Goal: Task Accomplishment & Management: Manage account settings

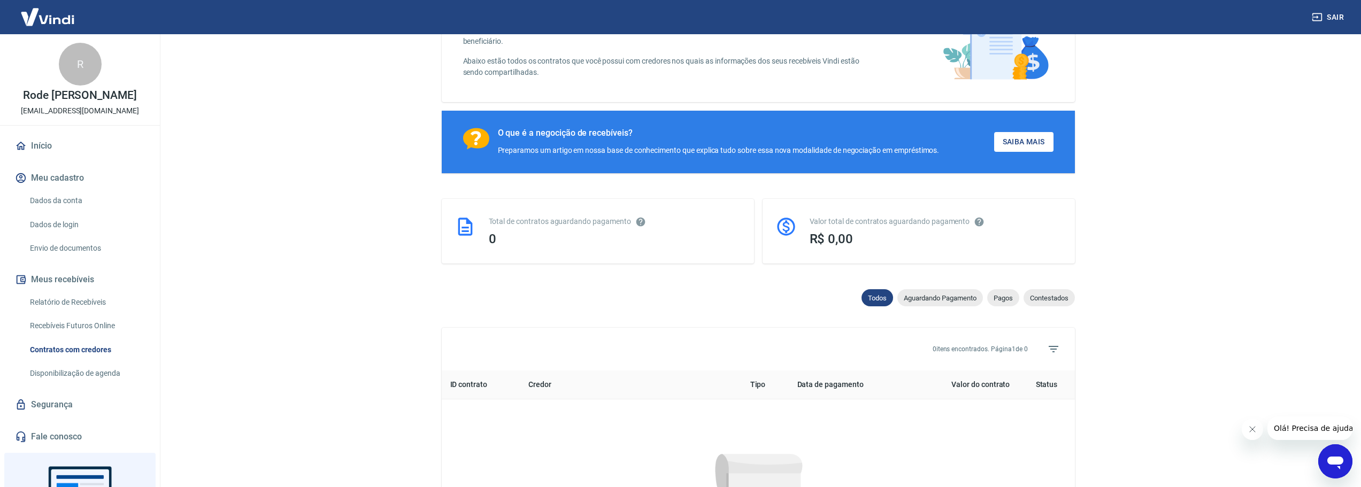
click at [69, 204] on link "Dados da conta" at bounding box center [86, 201] width 121 height 22
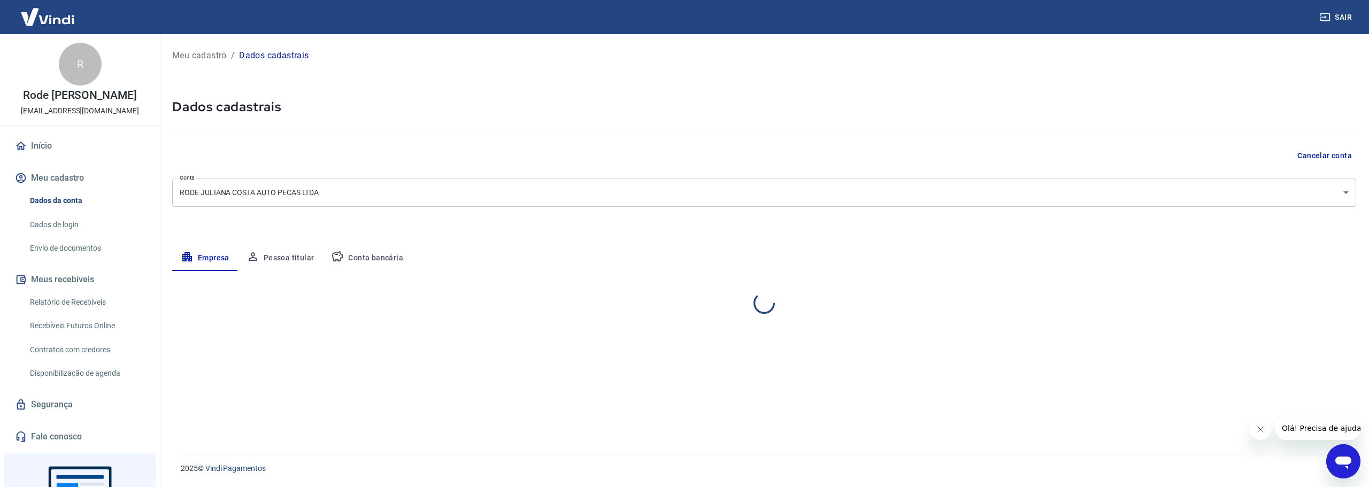
select select "SC"
select select "business"
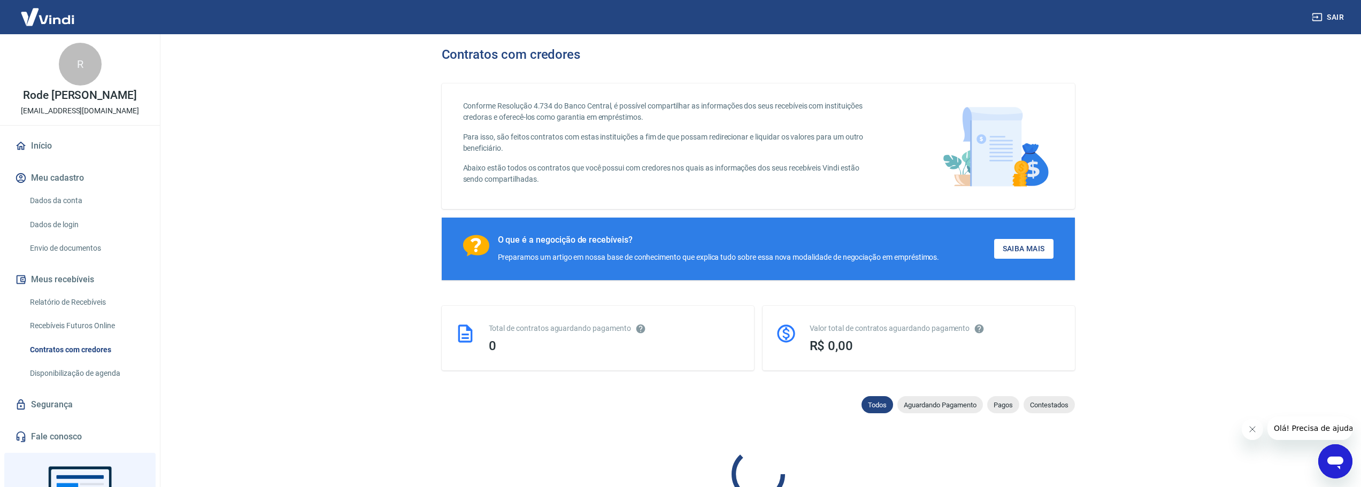
scroll to position [86, 0]
